Goal: Download file/media

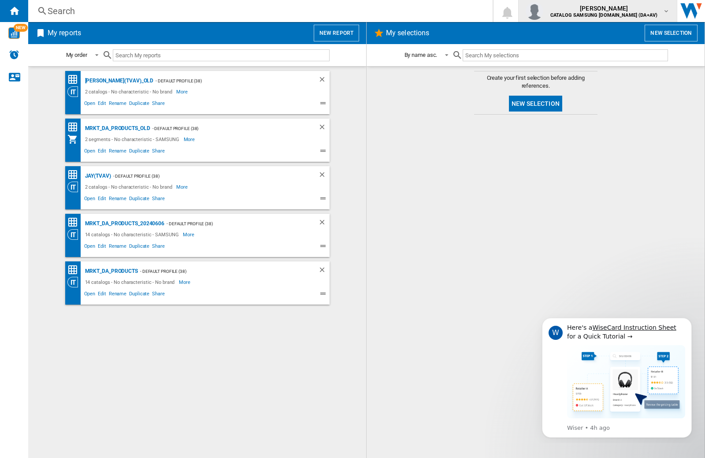
click at [543, 11] on img "button" at bounding box center [534, 11] width 18 height 18
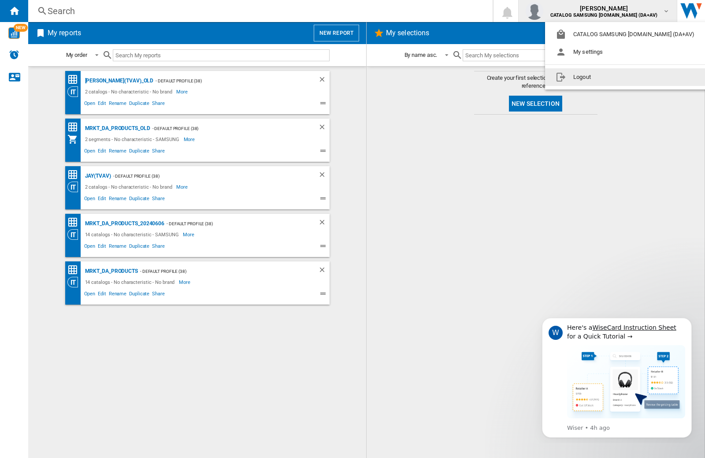
click at [613, 77] on button "Logout" at bounding box center [626, 77] width 163 height 18
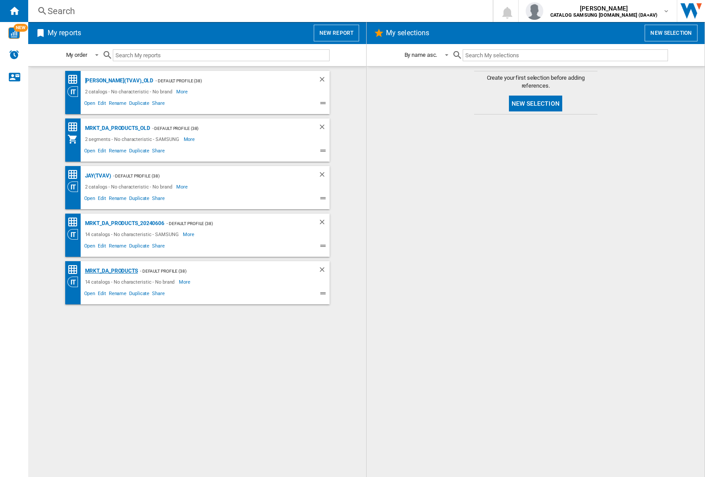
click at [111, 271] on div "MRKT_DA_PRODUCTS" at bounding box center [110, 271] width 55 height 11
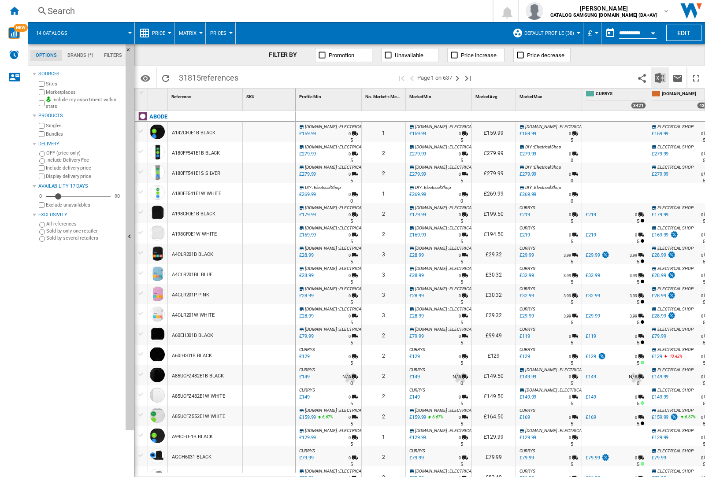
click at [659, 77] on img "Download in Excel" at bounding box center [659, 78] width 11 height 11
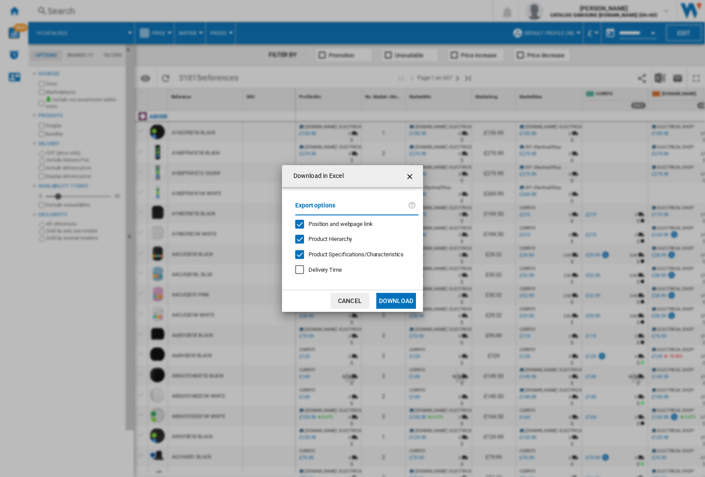
click at [335, 224] on span "Position and webpage link" at bounding box center [340, 224] width 64 height 7
click at [396, 301] on button "Download" at bounding box center [396, 301] width 40 height 16
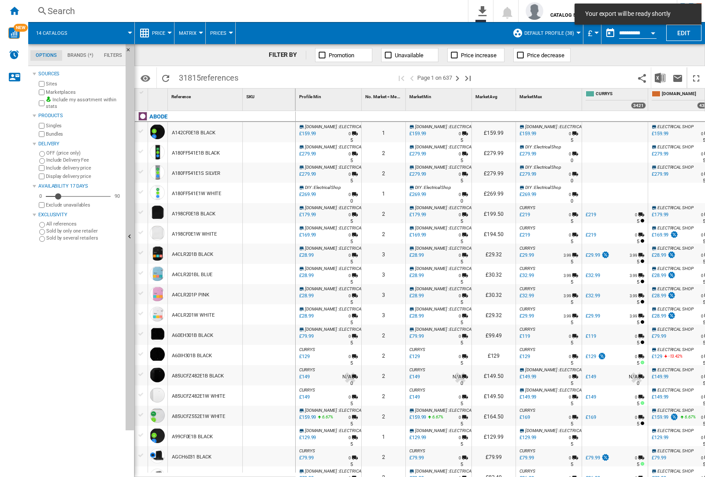
click at [274, 151] on div at bounding box center [269, 152] width 52 height 20
